Goal: Browse casually: Explore the website without a specific task or goal

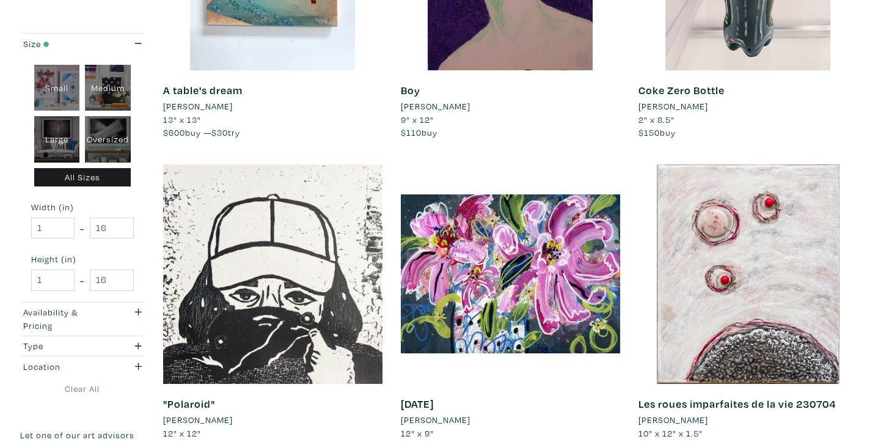
scroll to position [2427, 0]
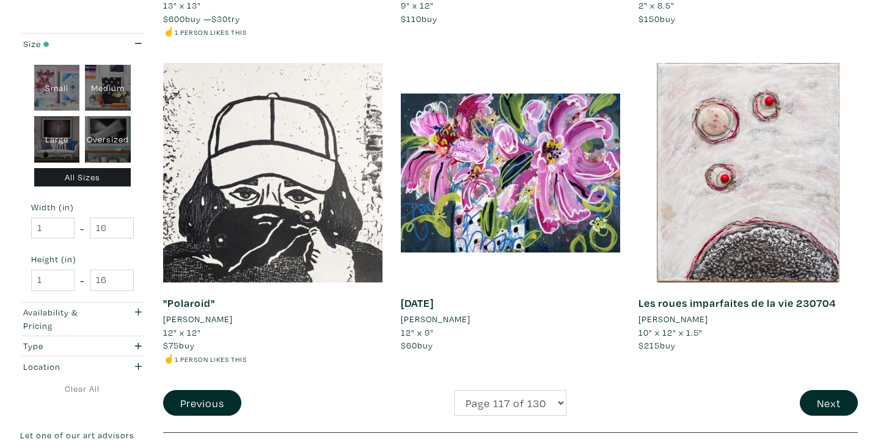
click at [233, 318] on li "Ruben Chavez-Munoz" at bounding box center [198, 318] width 70 height 13
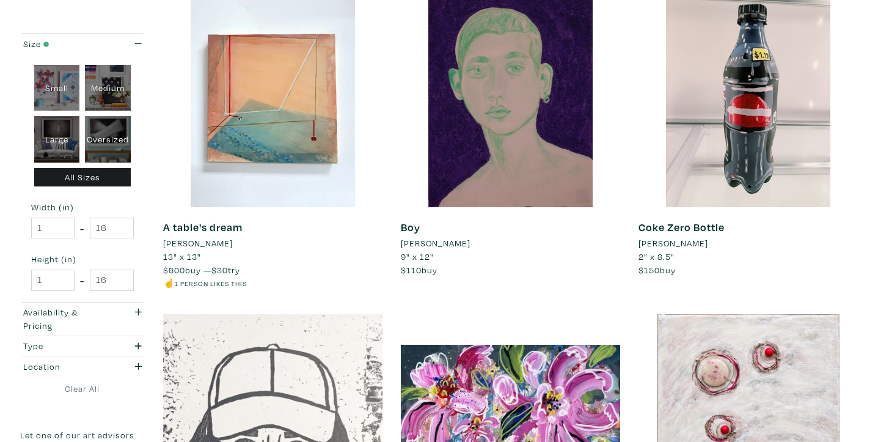
scroll to position [2176, 0]
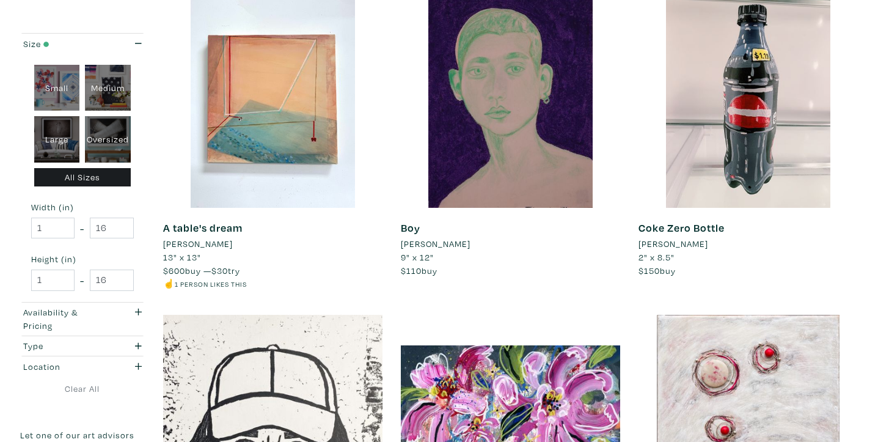
click at [458, 244] on li "[PERSON_NAME]" at bounding box center [436, 243] width 70 height 13
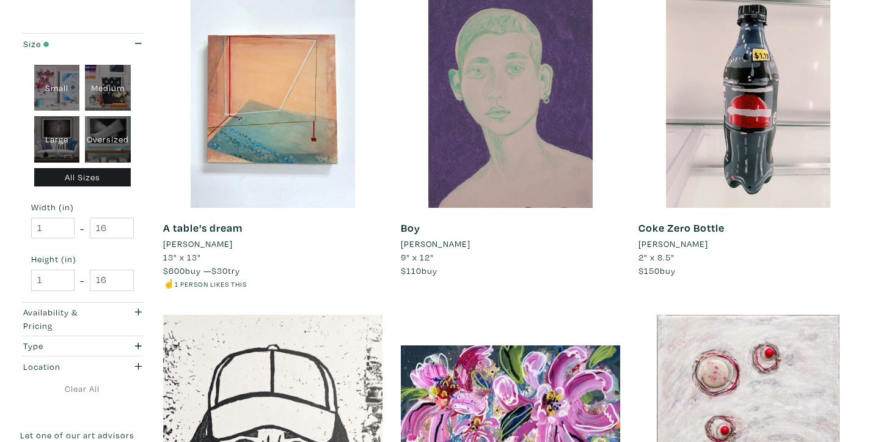
click at [489, 153] on div at bounding box center [510, 97] width 219 height 219
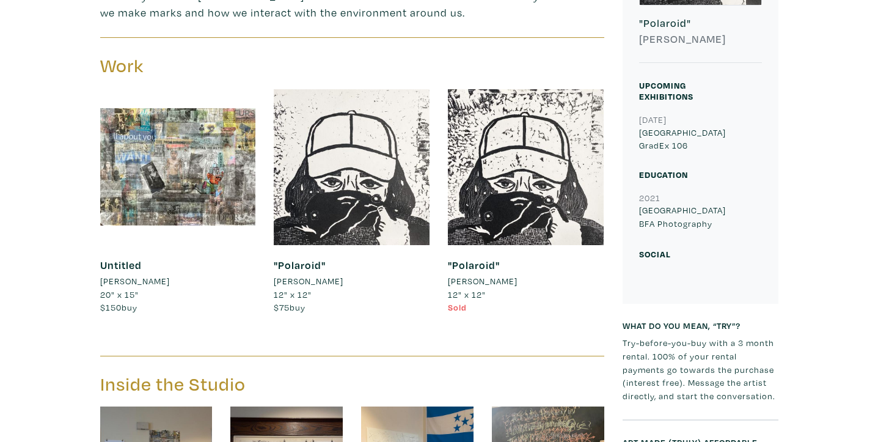
scroll to position [443, 0]
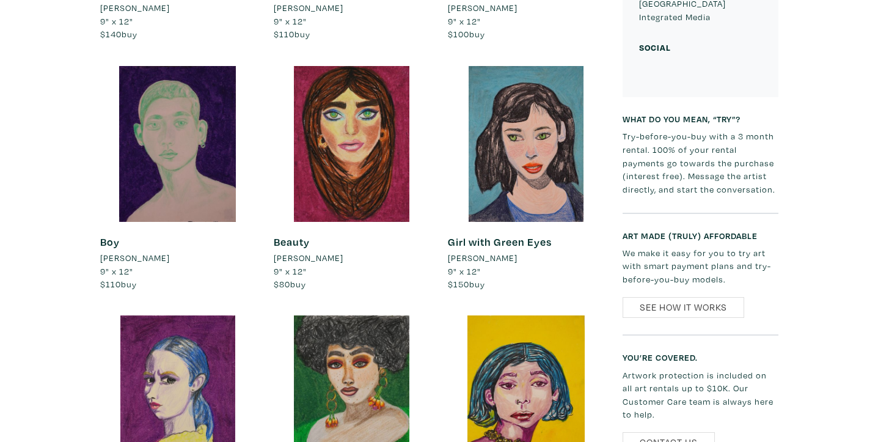
scroll to position [722, 0]
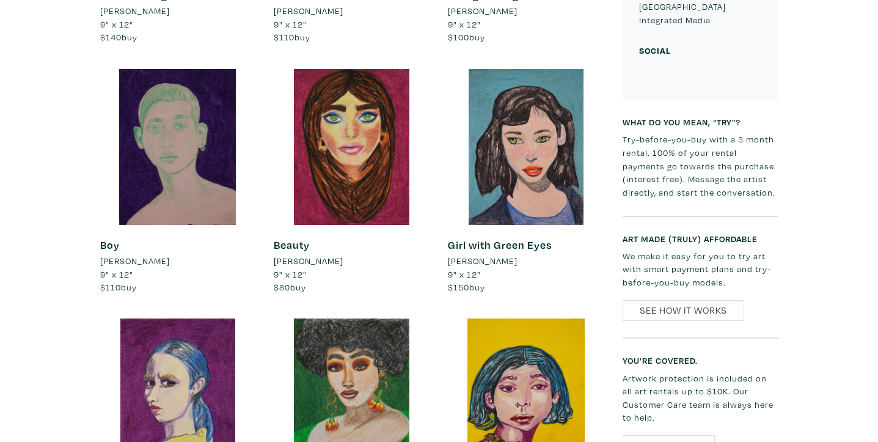
click at [167, 264] on li "[PERSON_NAME]" at bounding box center [135, 260] width 70 height 13
